Goal: Information Seeking & Learning: Understand process/instructions

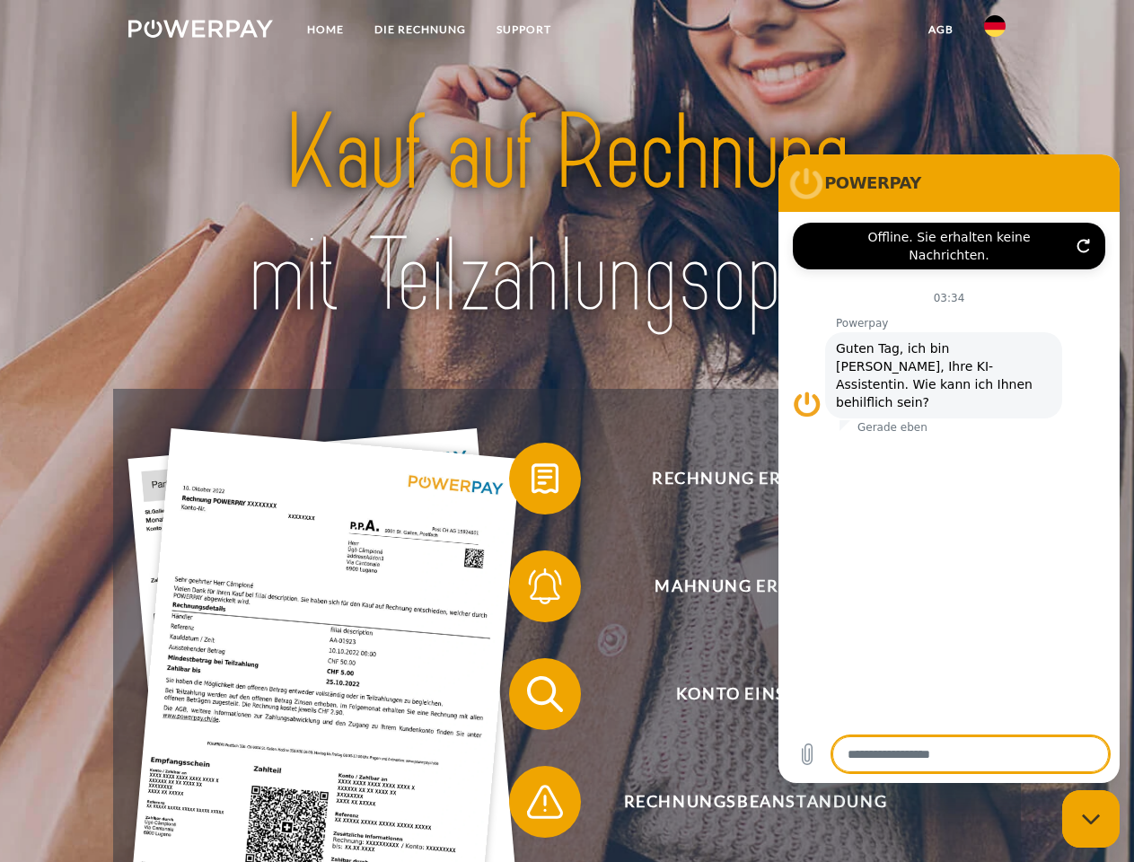
click at [200, 31] on img at bounding box center [200, 29] width 145 height 18
click at [995, 31] on img at bounding box center [995, 26] width 22 height 22
click at [940, 30] on link "agb" at bounding box center [941, 29] width 56 height 32
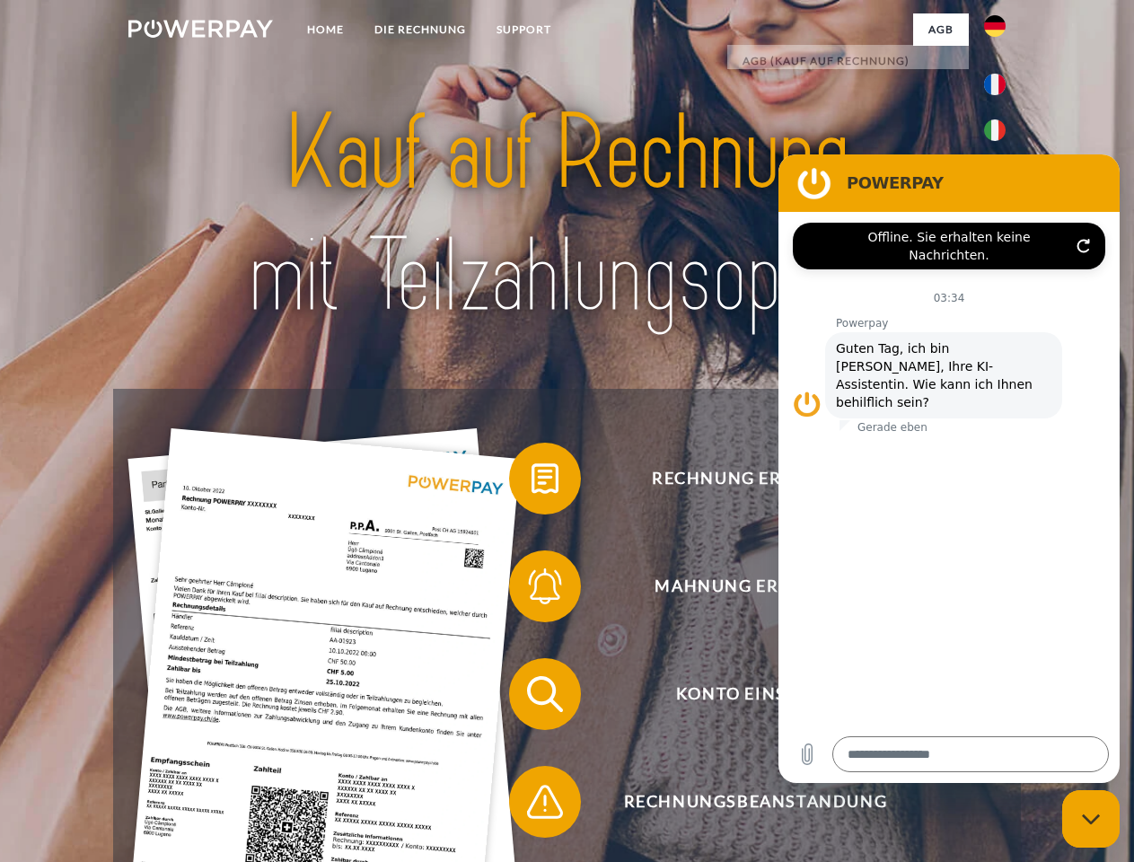
click at [531, 482] on span at bounding box center [518, 479] width 90 height 90
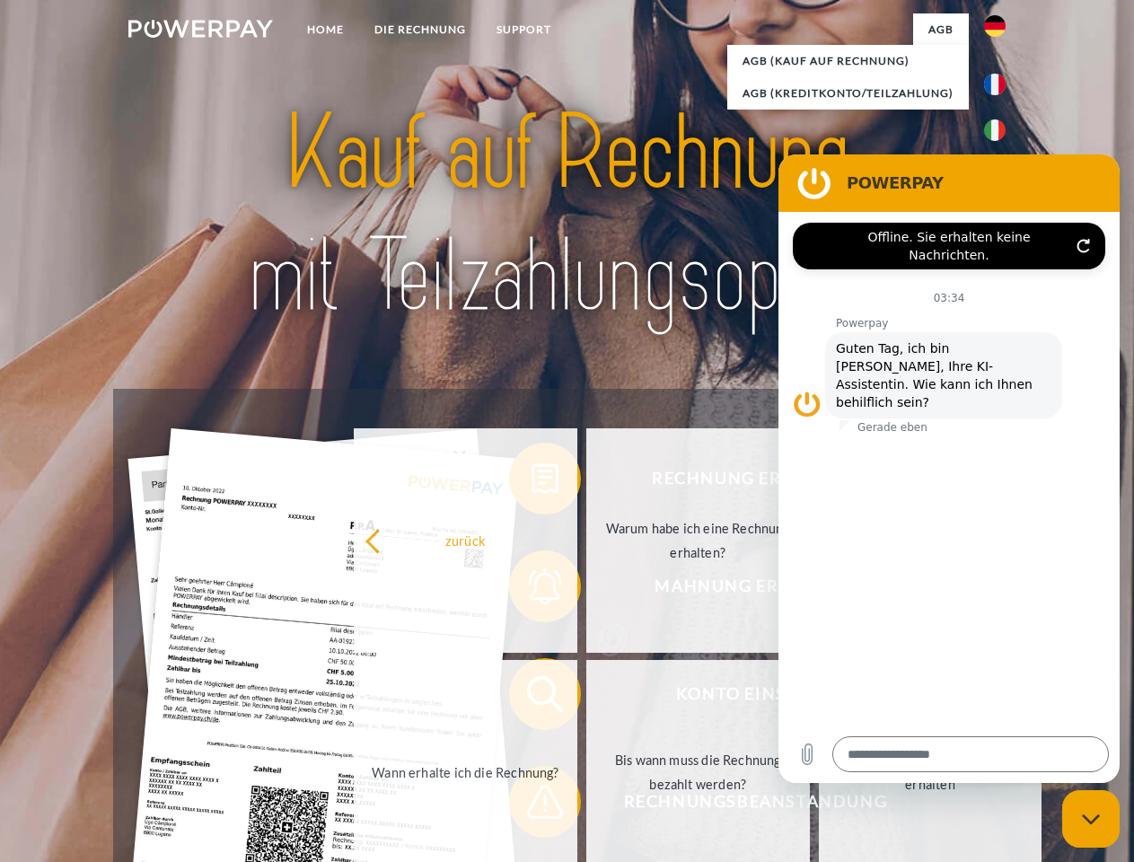
click at [586, 590] on link "Warum habe ich eine Rechnung erhalten?" at bounding box center [698, 540] width 224 height 224
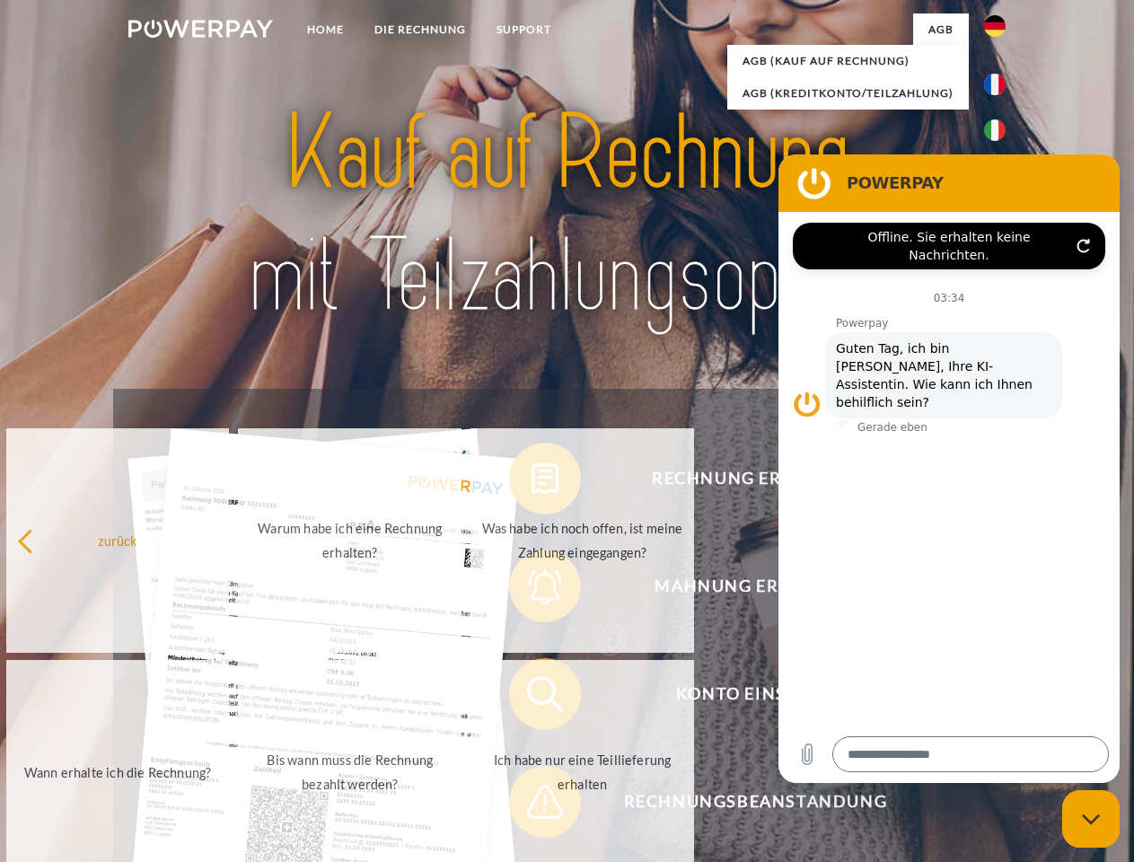
click at [531, 698] on span at bounding box center [518, 694] width 90 height 90
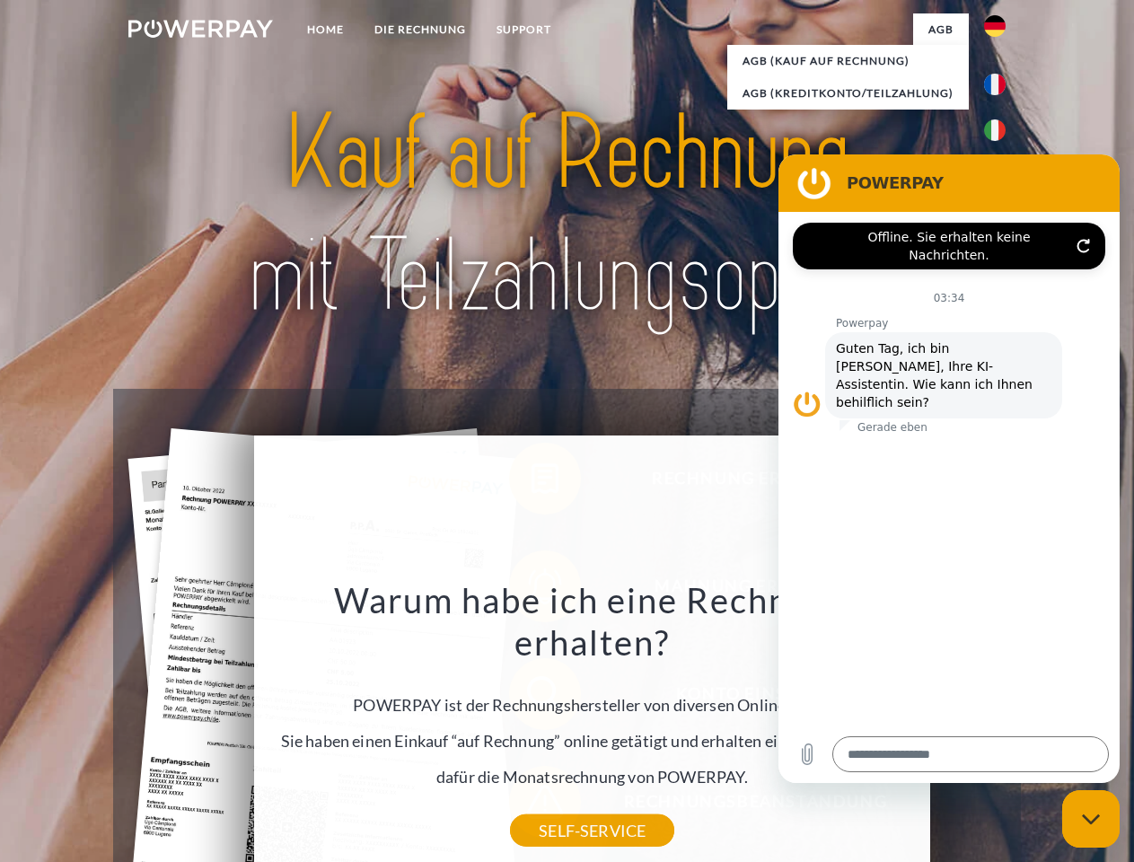
click at [531, 805] on div "Warum habe ich eine Rechnung erhalten? POWERPAY ist der Rechnungshersteller von…" at bounding box center [592, 704] width 655 height 252
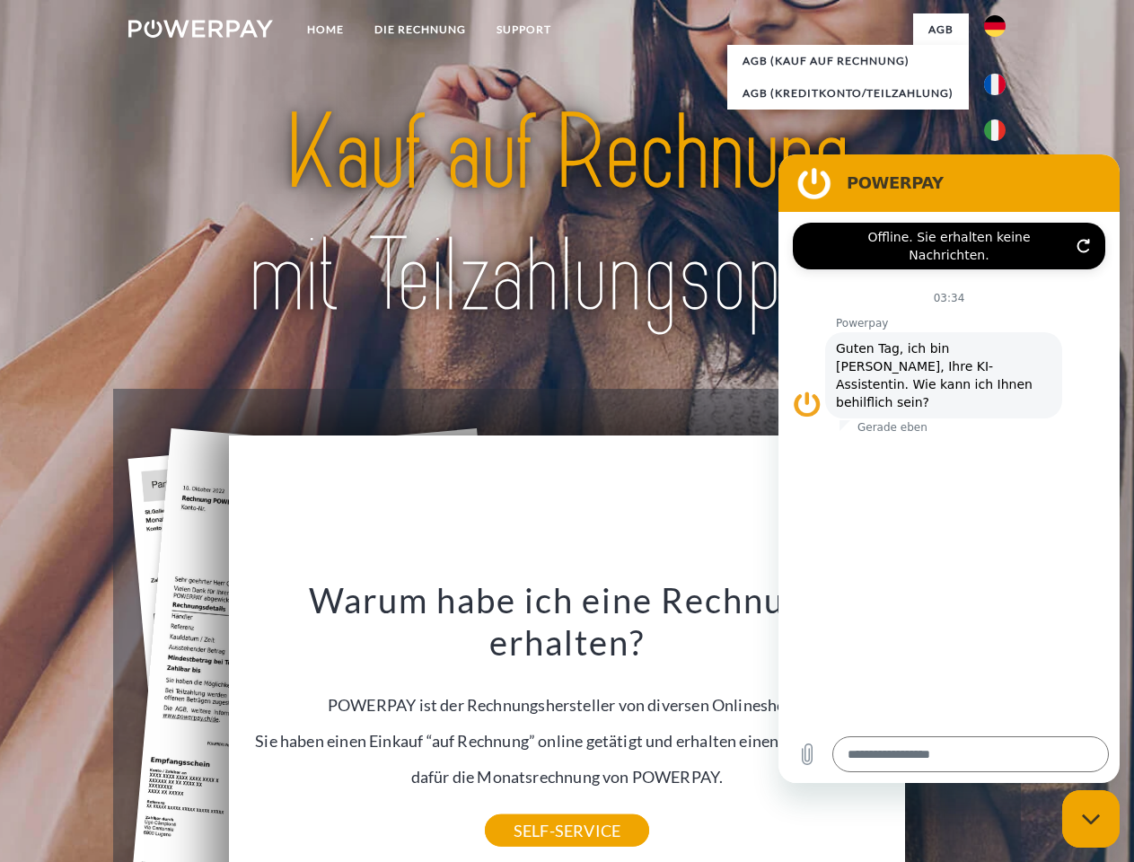
click at [1091, 819] on icon "Messaging-Fenster schließen" at bounding box center [1091, 819] width 19 height 12
type textarea "*"
